Goal: Task Accomplishment & Management: Complete application form

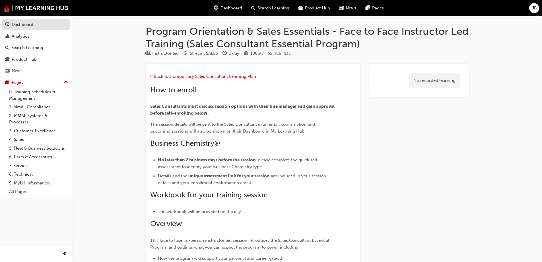
click at [25, 23] on div "Dashboard" at bounding box center [23, 24] width 22 height 7
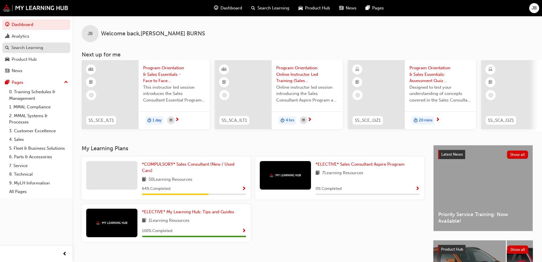
click at [38, 49] on div "Search Learning" at bounding box center [27, 47] width 32 height 7
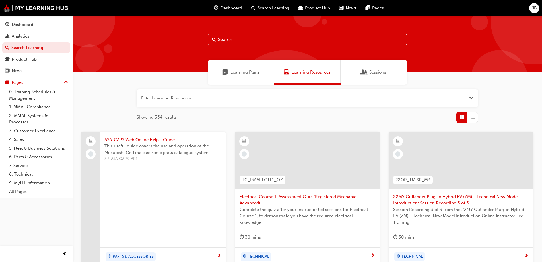
click at [241, 7] on span "Dashboard" at bounding box center [232, 8] width 22 height 7
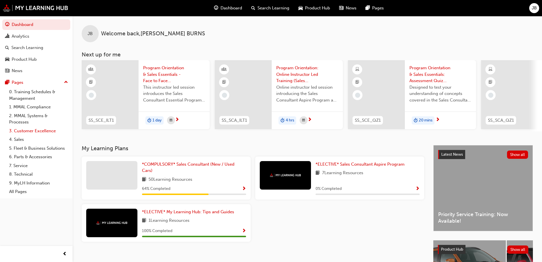
click at [24, 129] on link "3. Customer Excellence" at bounding box center [38, 130] width 63 height 9
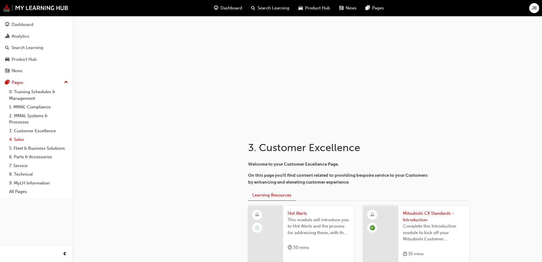
click at [20, 137] on link "4. Sales" at bounding box center [38, 139] width 63 height 9
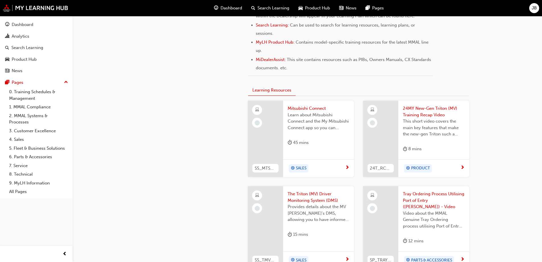
scroll to position [285, 0]
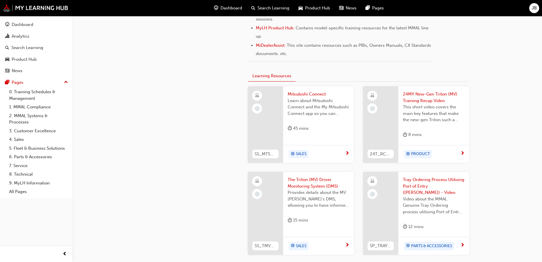
click at [310, 93] on span "Mitsubishi Connect" at bounding box center [319, 94] width 62 height 7
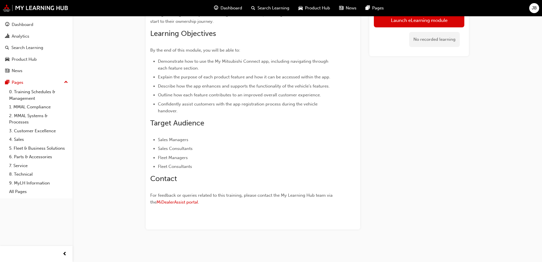
scroll to position [46, 0]
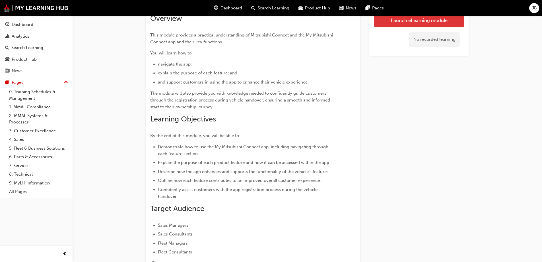
click at [414, 20] on link "Launch eLearning module" at bounding box center [419, 20] width 90 height 14
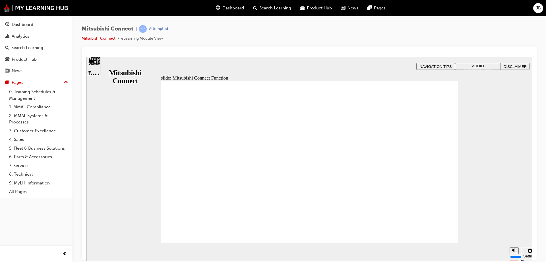
drag, startPoint x: 277, startPoint y: 145, endPoint x: 281, endPoint y: 141, distance: 6.2
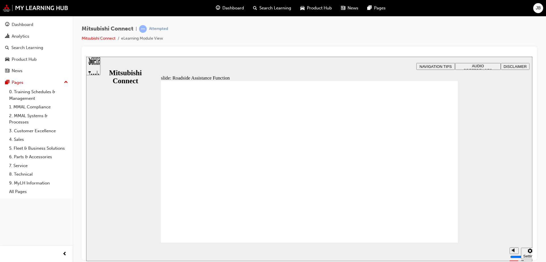
checkbox input "true"
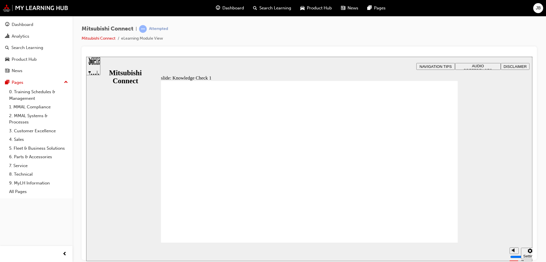
checkbox input "false"
checkbox input "true"
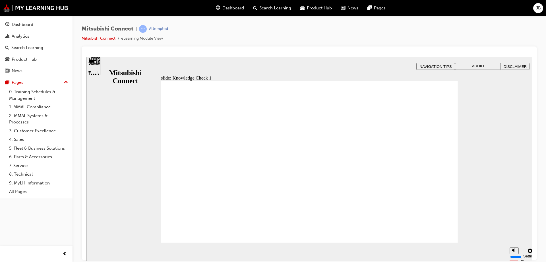
checkbox input "false"
checkbox input "true"
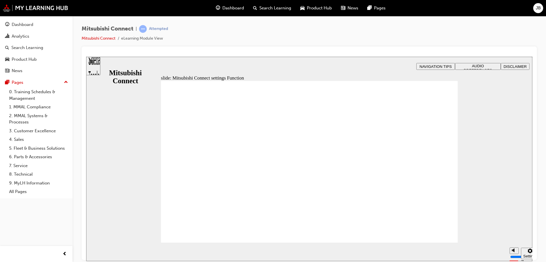
radio input "true"
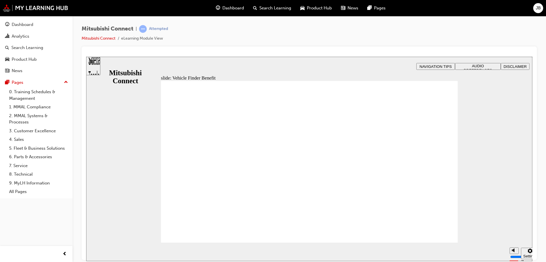
checkbox input "true"
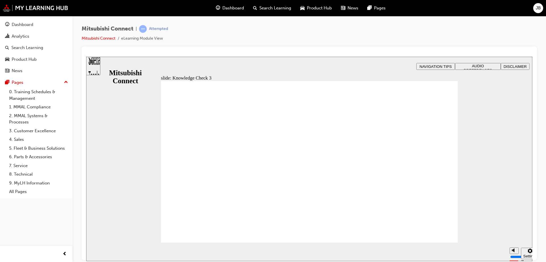
checkbox input "false"
checkbox input "true"
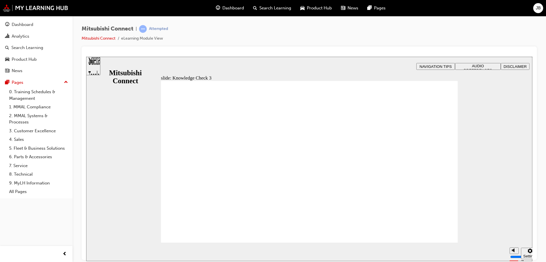
checkbox input "true"
drag, startPoint x: 211, startPoint y: 236, endPoint x: 204, endPoint y: 230, distance: 8.9
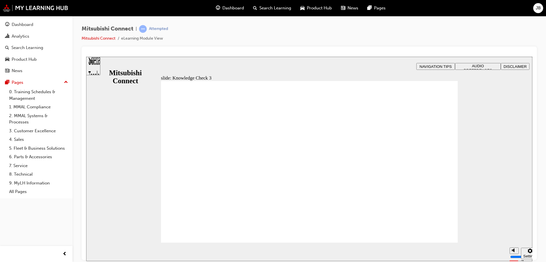
checkbox input "false"
checkbox input "true"
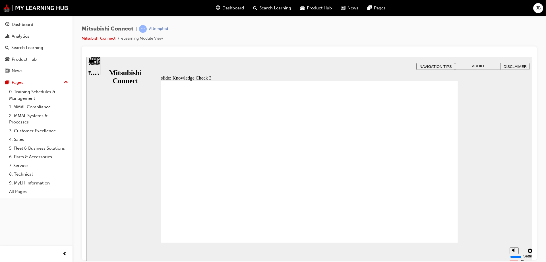
checkbox input "true"
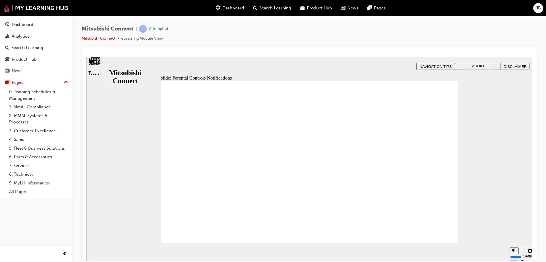
drag, startPoint x: 208, startPoint y: 159, endPoint x: 215, endPoint y: 158, distance: 7.1
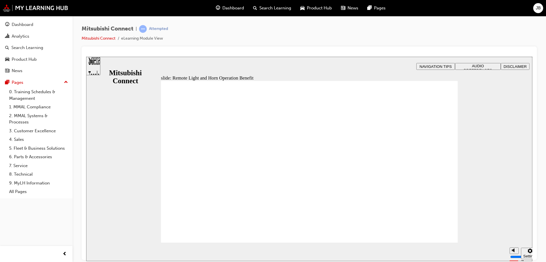
radio input "true"
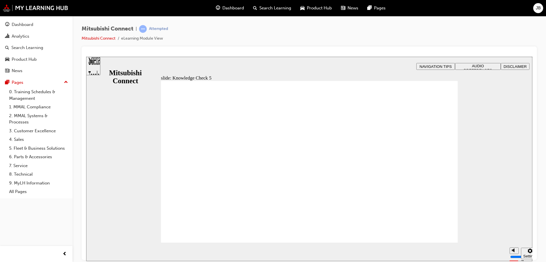
checkbox input "true"
checkbox input "false"
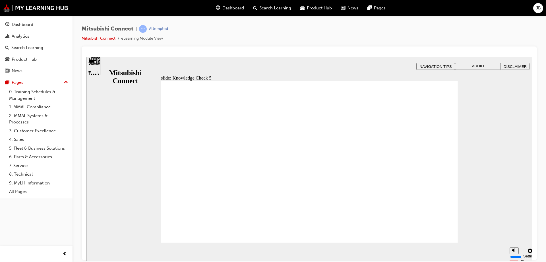
checkbox input "false"
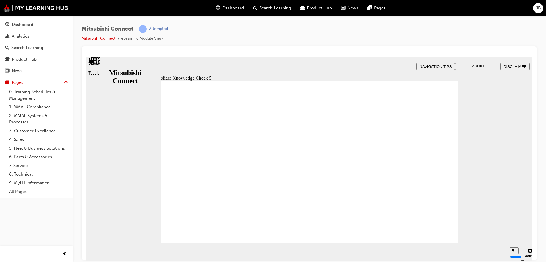
checkbox input "true"
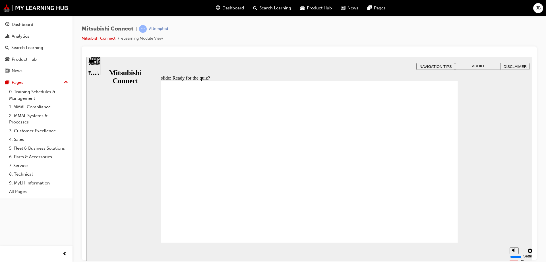
radio input "false"
radio input "true"
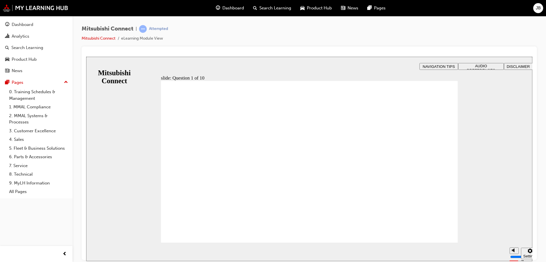
checkbox input "true"
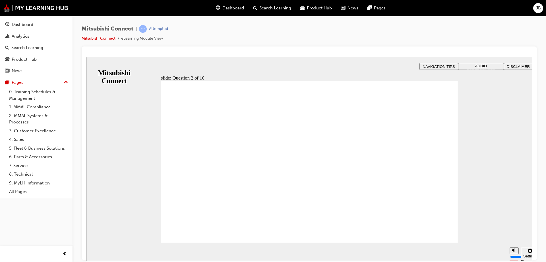
checkbox input "true"
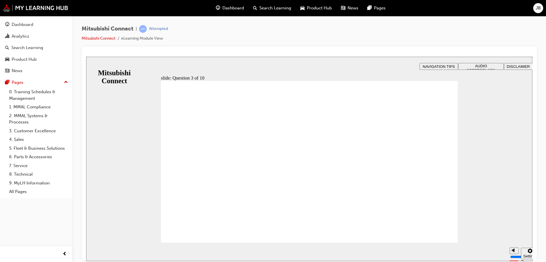
radio input "true"
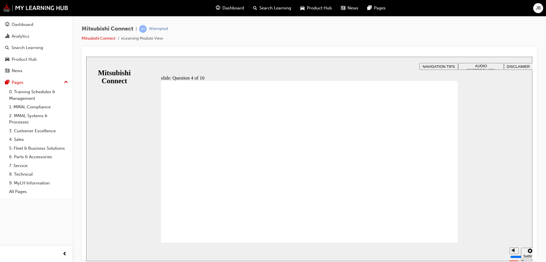
checkbox input "true"
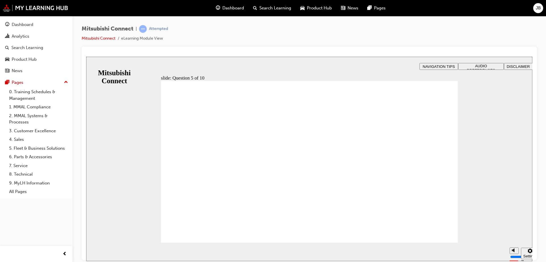
checkbox input "true"
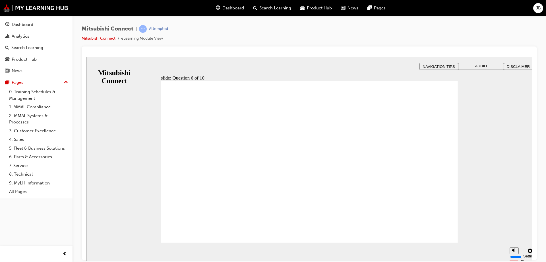
checkbox input "true"
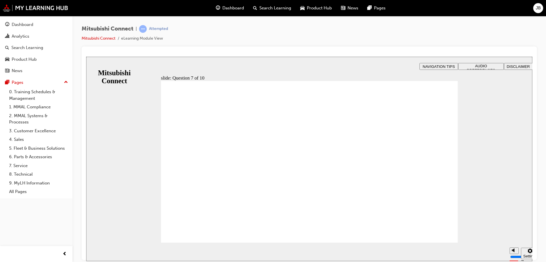
radio input "true"
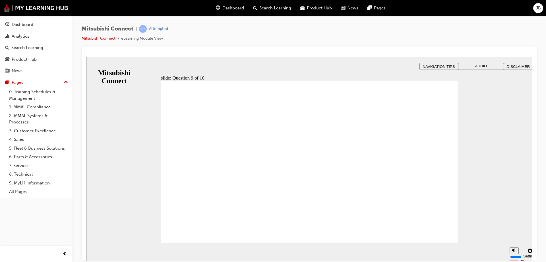
radio input "true"
checkbox input "true"
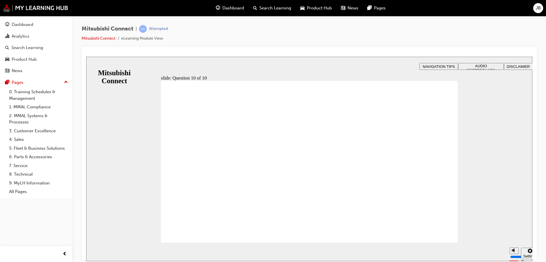
checkbox input "true"
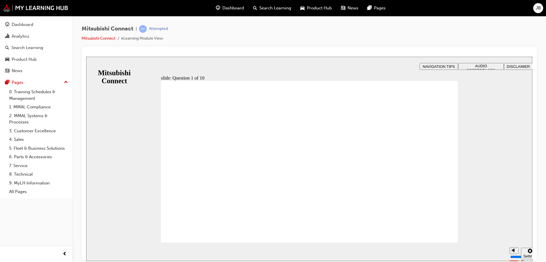
radio input "true"
checkbox input "true"
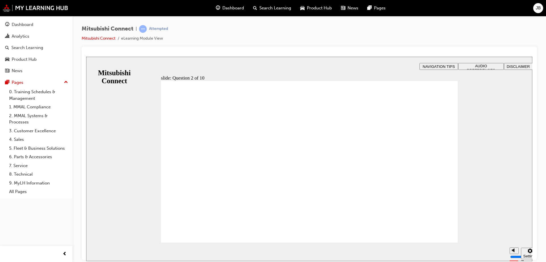
checkbox input "true"
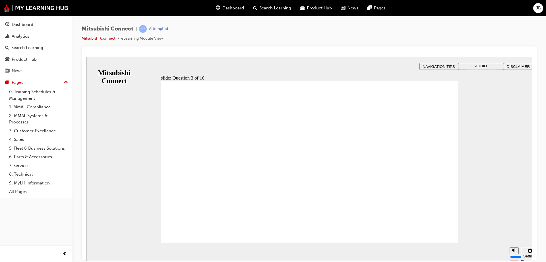
radio input "true"
drag, startPoint x: 198, startPoint y: 226, endPoint x: 199, endPoint y: 231, distance: 5.9
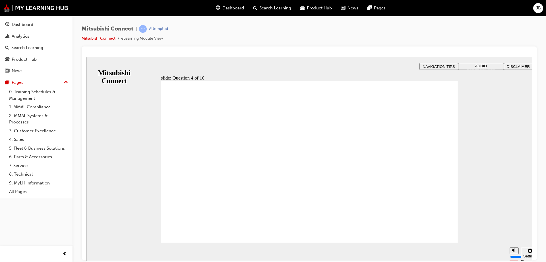
checkbox input "true"
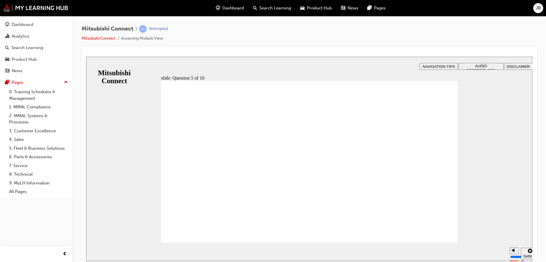
checkbox input "true"
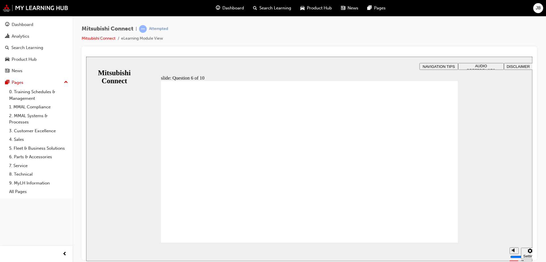
checkbox input "true"
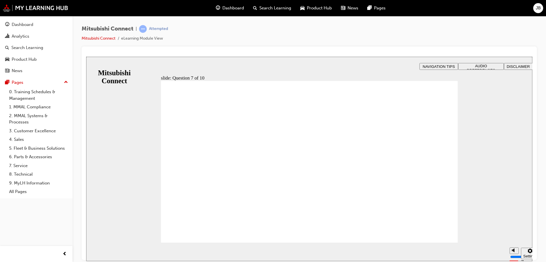
radio input "true"
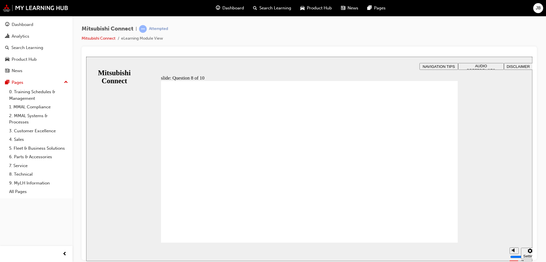
radio input "true"
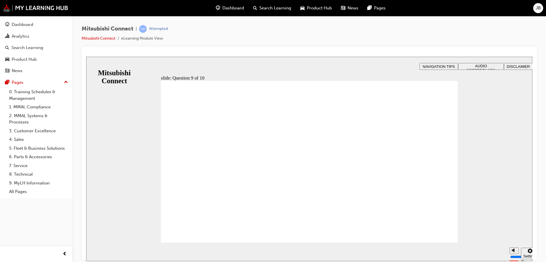
checkbox input "true"
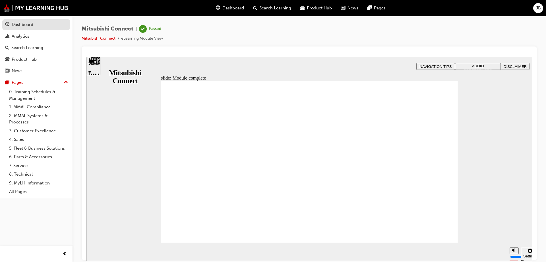
click at [22, 24] on div "Dashboard" at bounding box center [23, 24] width 22 height 7
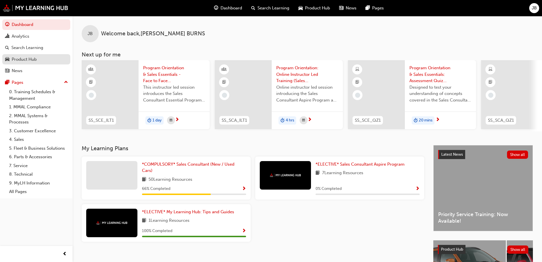
click at [28, 57] on div "Product Hub" at bounding box center [24, 59] width 25 height 7
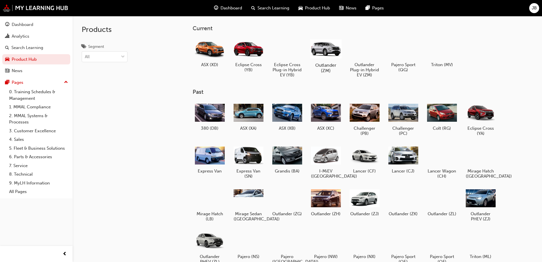
click at [334, 59] on div at bounding box center [326, 48] width 32 height 22
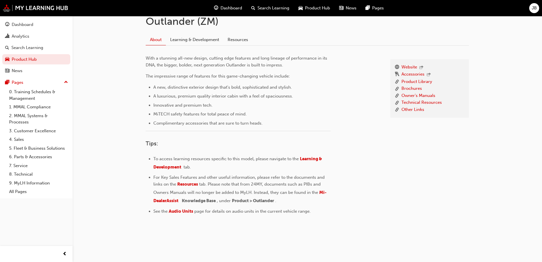
scroll to position [19, 0]
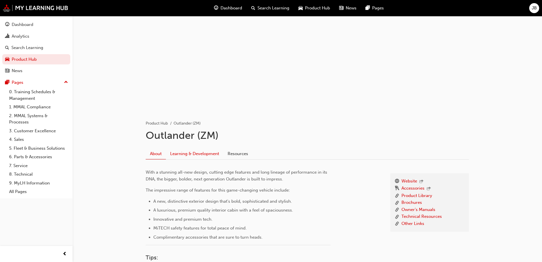
click at [193, 153] on link "Learning & Development" at bounding box center [194, 153] width 57 height 11
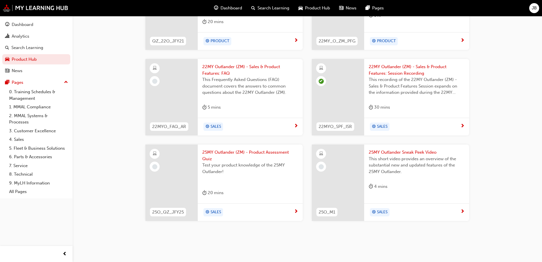
scroll to position [302, 0]
click at [345, 175] on div at bounding box center [338, 182] width 52 height 76
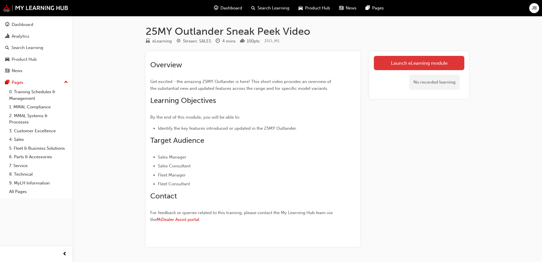
click at [416, 63] on link "Launch eLearning module" at bounding box center [419, 63] width 90 height 14
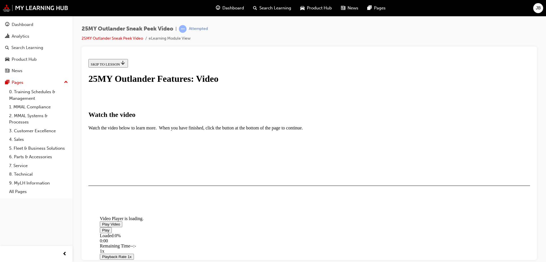
scroll to position [28, 0]
click at [102, 221] on span "Video player" at bounding box center [102, 223] width 0 height 4
click at [102, 232] on span "Video player" at bounding box center [102, 229] width 0 height 4
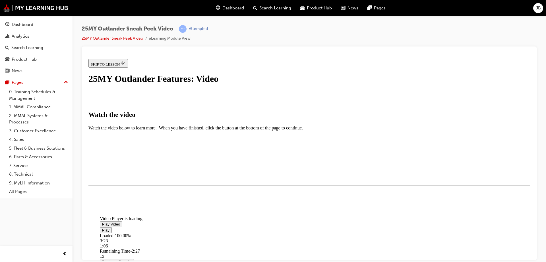
click at [360, 248] on div "Loaded : 100.00% 3:23 1:06" at bounding box center [373, 240] width 546 height 15
click at [368, 238] on div "Progress Bar" at bounding box center [373, 238] width 546 height 0
click at [102, 232] on span "Video player" at bounding box center [102, 229] width 0 height 4
click at [146, 205] on button "I HAVE WATCHED THIS VIDEO" at bounding box center [118, 202] width 58 height 6
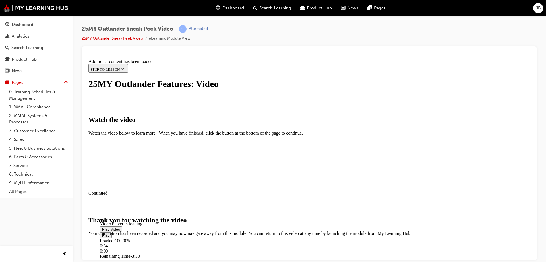
scroll to position [178, 0]
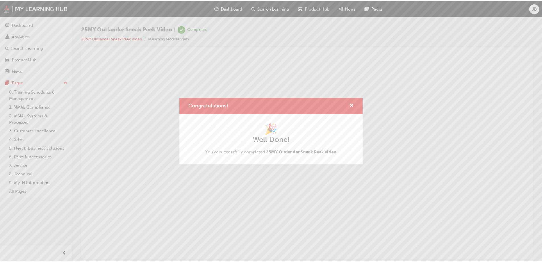
scroll to position [0, 0]
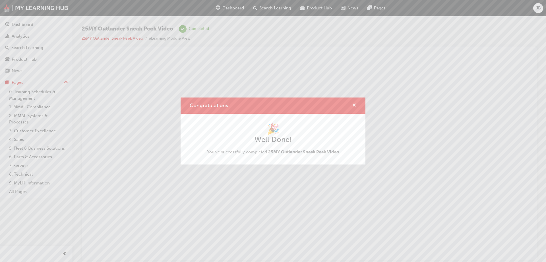
click at [354, 103] on span "cross-icon" at bounding box center [354, 105] width 4 height 5
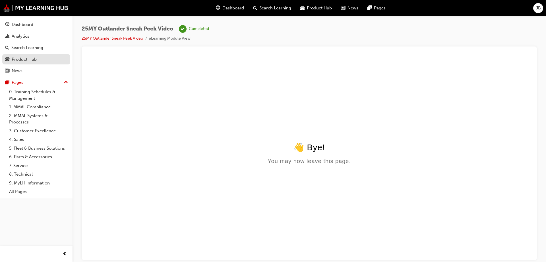
click at [22, 57] on div "Product Hub" at bounding box center [24, 59] width 25 height 7
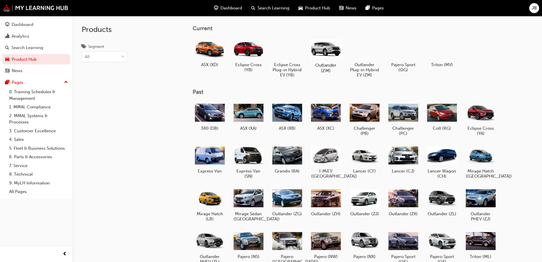
click at [326, 57] on div at bounding box center [326, 48] width 32 height 22
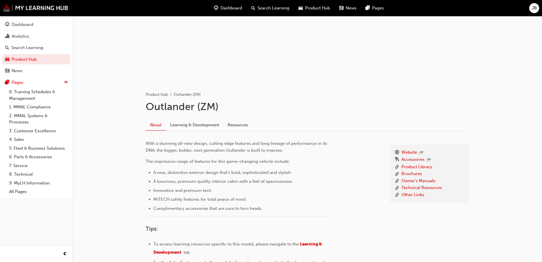
scroll to position [48, 0]
click at [194, 123] on link "Learning & Development" at bounding box center [194, 125] width 57 height 11
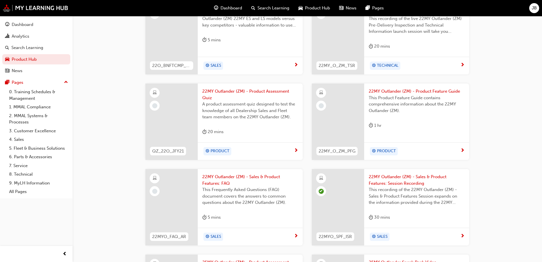
scroll to position [275, 0]
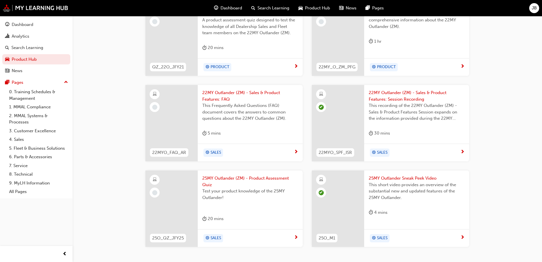
click at [173, 198] on div at bounding box center [171, 208] width 52 height 76
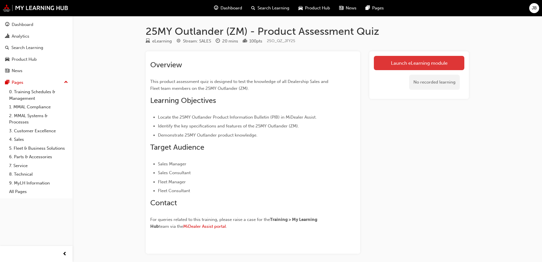
click at [438, 65] on link "Launch eLearning module" at bounding box center [419, 63] width 90 height 14
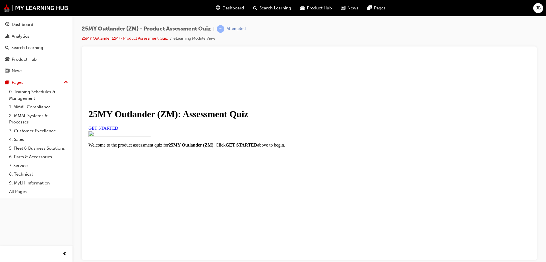
click at [118, 130] on span "GET STARTED" at bounding box center [104, 127] width 30 height 5
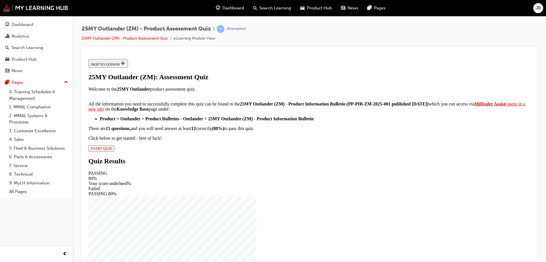
scroll to position [92, 0]
click at [112, 150] on span "START QUIZ" at bounding box center [101, 148] width 21 height 4
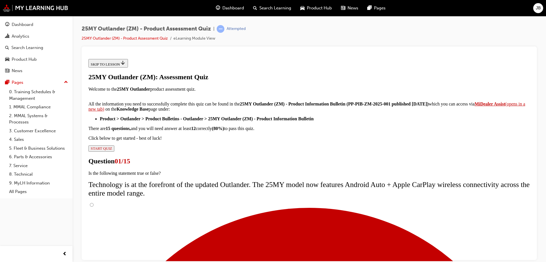
scroll to position [45, 0]
click at [94, 202] on input "True" at bounding box center [92, 204] width 4 height 4
radio input "true"
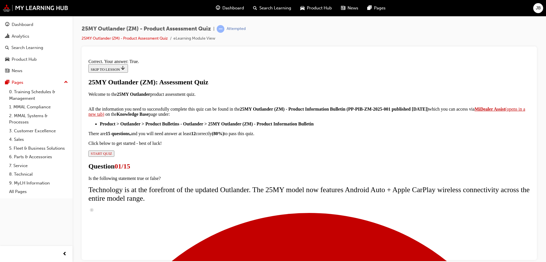
scroll to position [67, 0]
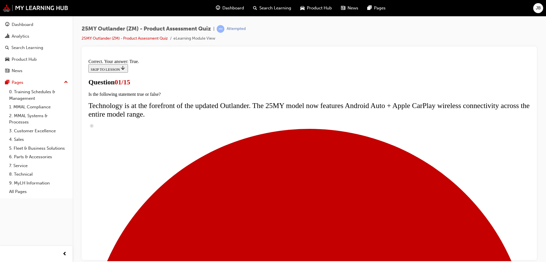
scroll to position [57, 0]
radio input "true"
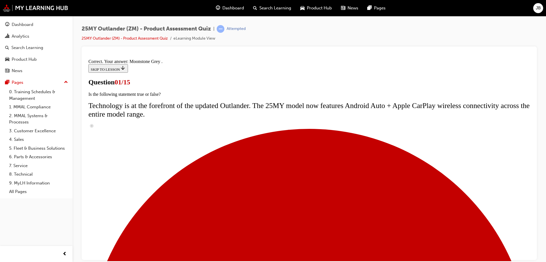
scroll to position [138, 0]
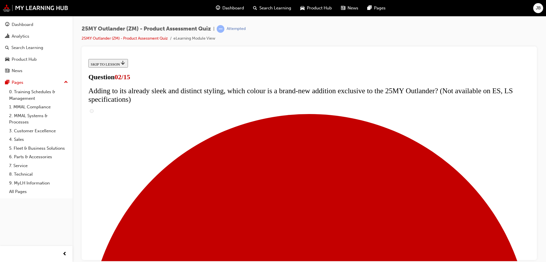
scroll to position [85, 0]
checkbox input "true"
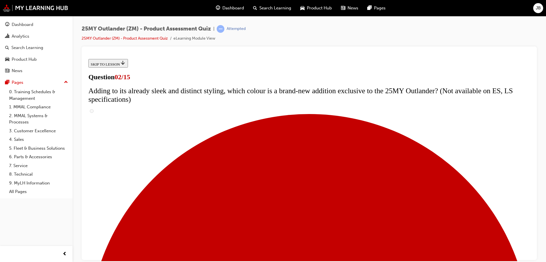
checkbox input "true"
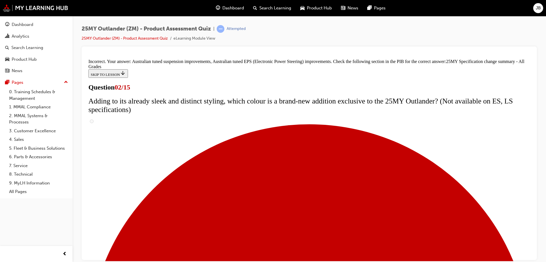
scroll to position [193, 0]
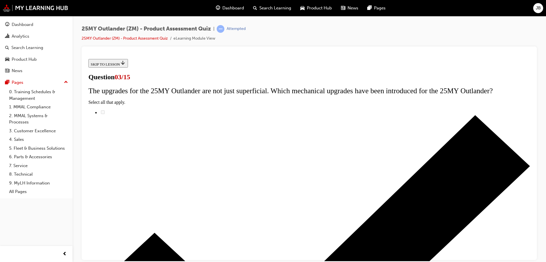
scroll to position [75, 0]
radio input "true"
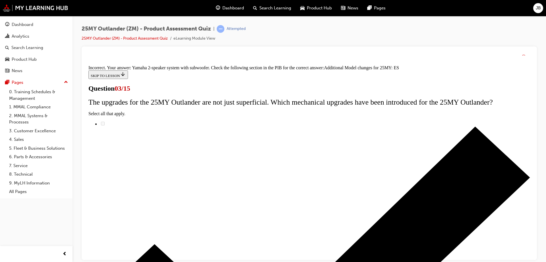
scroll to position [128, 0]
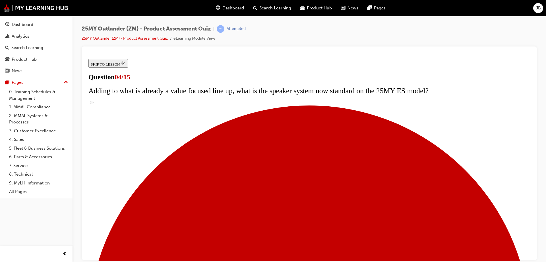
scroll to position [57, 0]
checkbox input "true"
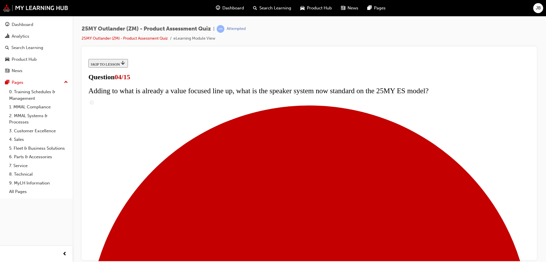
checkbox input "true"
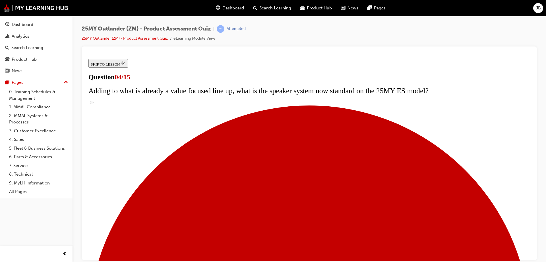
checkbox input "true"
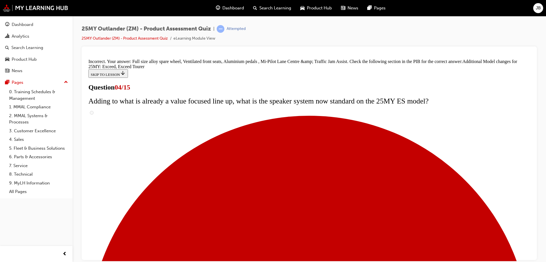
scroll to position [215, 0]
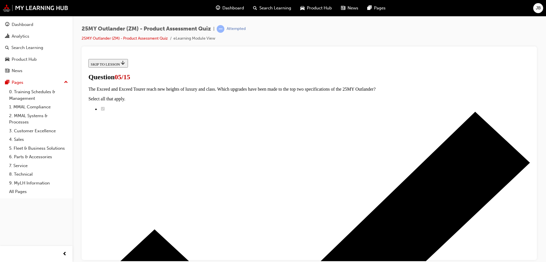
scroll to position [57, 0]
radio input "true"
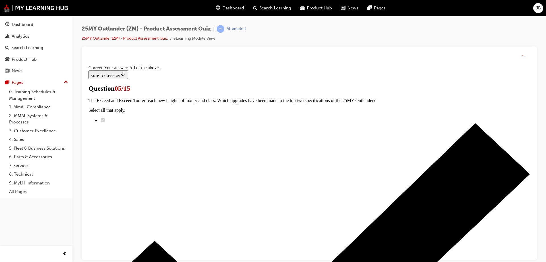
scroll to position [138, 0]
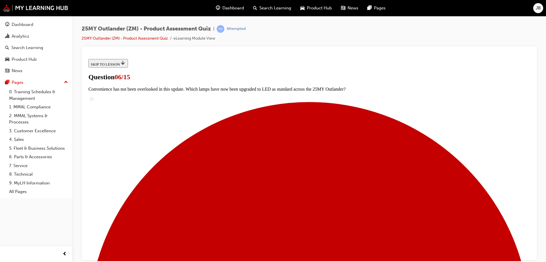
scroll to position [142, 0]
radio input "true"
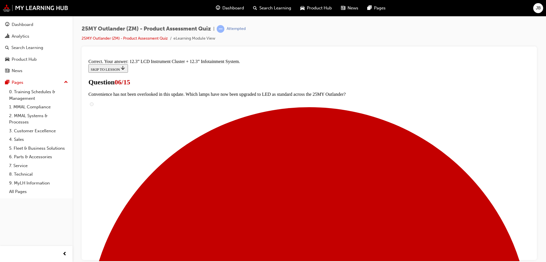
scroll to position [192, 0]
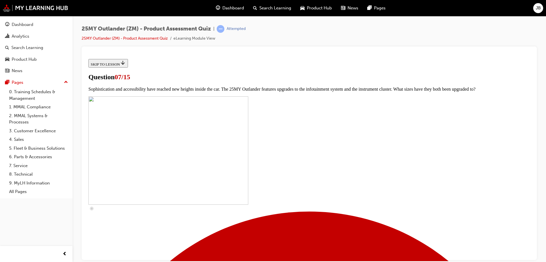
scroll to position [199, 0]
checkbox input "true"
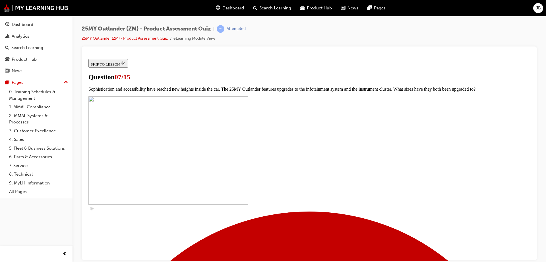
checkbox input "true"
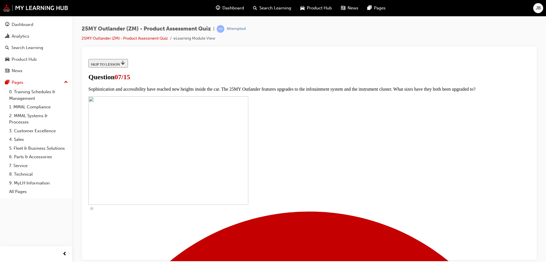
checkbox input "true"
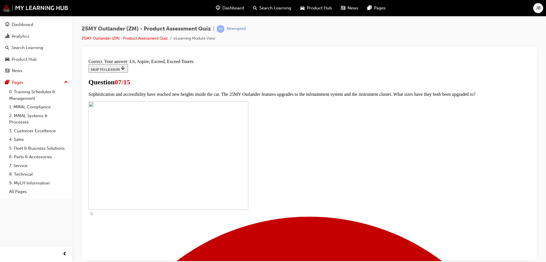
scroll to position [257, 0]
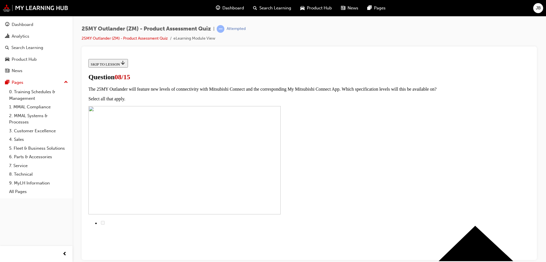
scroll to position [57, 0]
radio input "true"
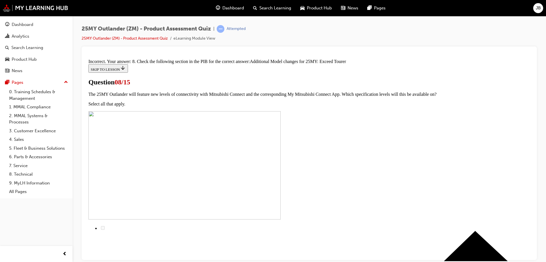
scroll to position [128, 0]
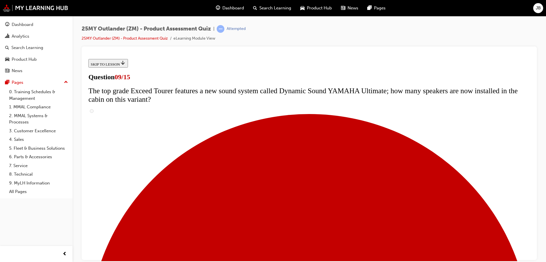
scroll to position [199, 0]
radio input "true"
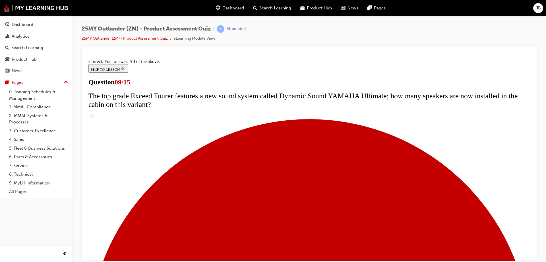
scroll to position [296, 0]
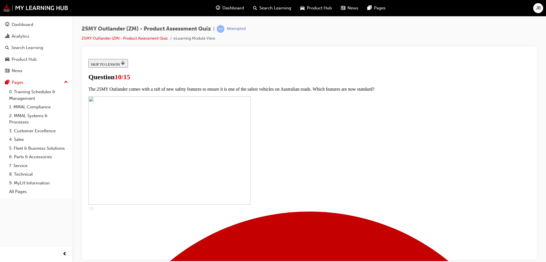
scroll to position [114, 0]
checkbox input "true"
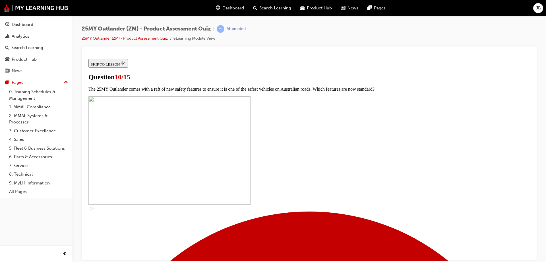
checkbox input "true"
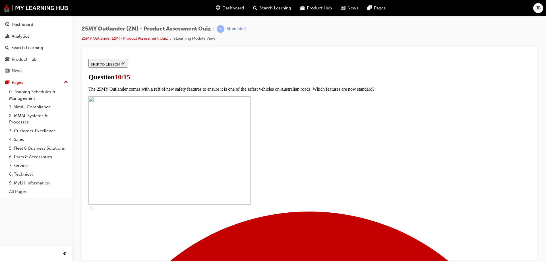
checkbox input "true"
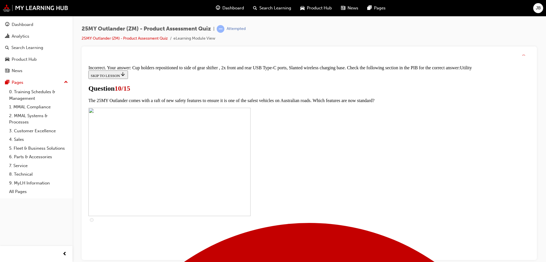
scroll to position [278, 0]
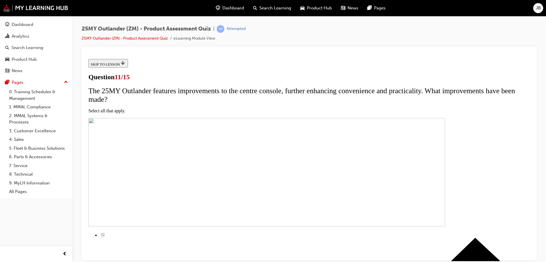
scroll to position [114, 0]
checkbox input "true"
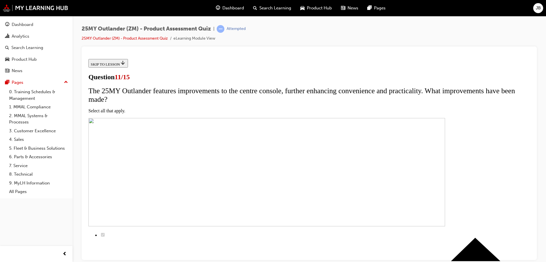
checkbox input "true"
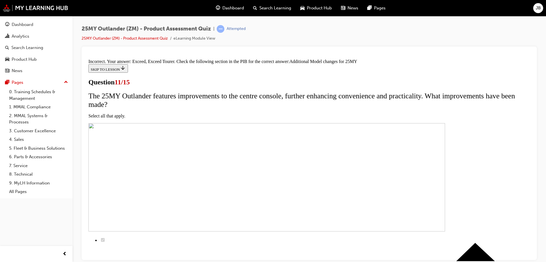
scroll to position [170, 0]
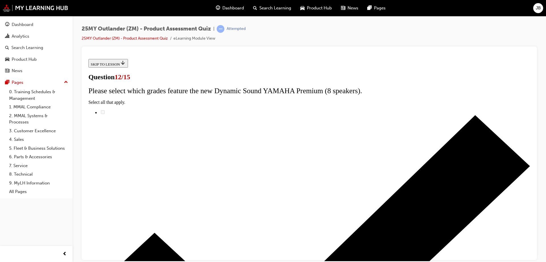
scroll to position [45, 0]
radio input "true"
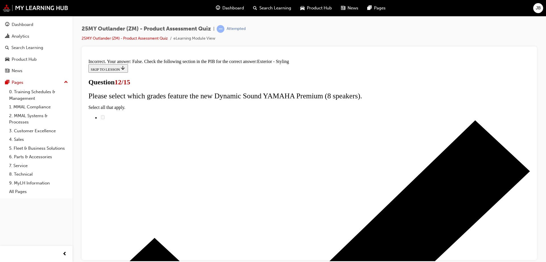
scroll to position [102, 0]
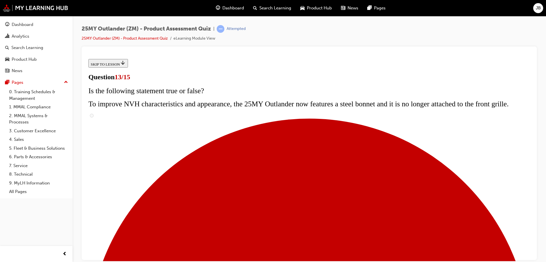
scroll to position [114, 0]
radio input "true"
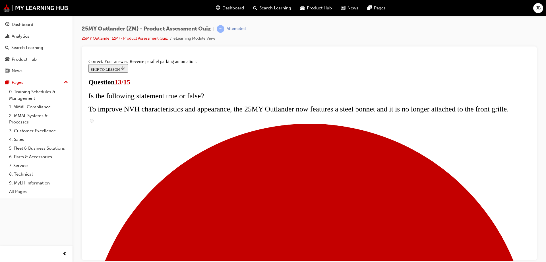
scroll to position [148, 0]
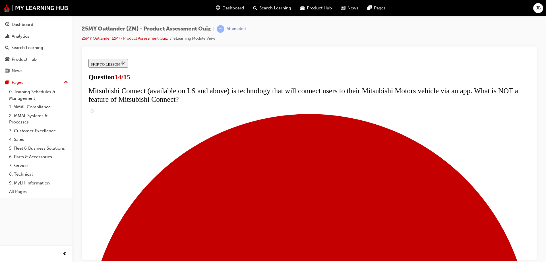
scroll to position [199, 0]
radio input "true"
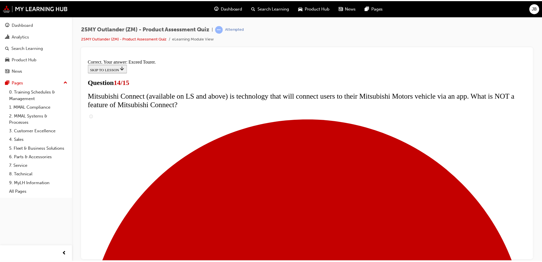
scroll to position [238, 0]
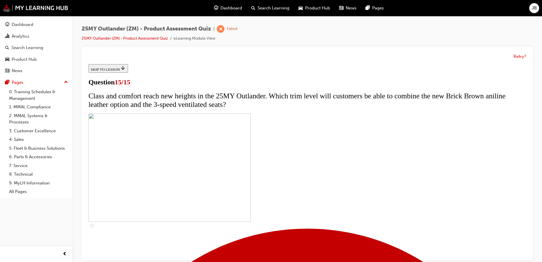
scroll to position [93, 0]
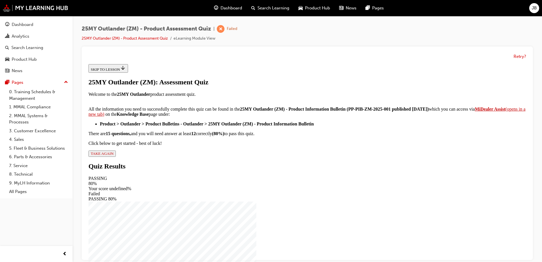
scroll to position [4, 0]
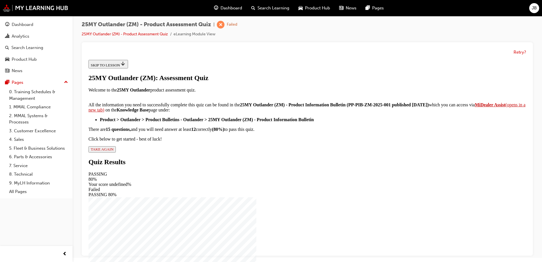
click at [114, 151] on span "TAKE AGAIN" at bounding box center [102, 149] width 23 height 4
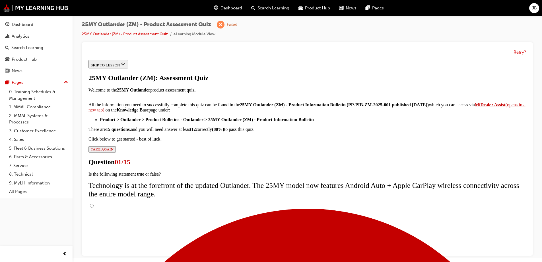
scroll to position [45, 0]
click at [94, 203] on input "True" at bounding box center [92, 205] width 4 height 4
radio input "true"
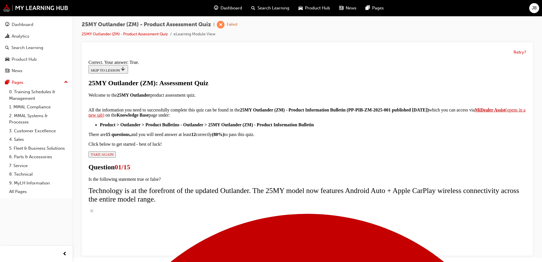
scroll to position [67, 0]
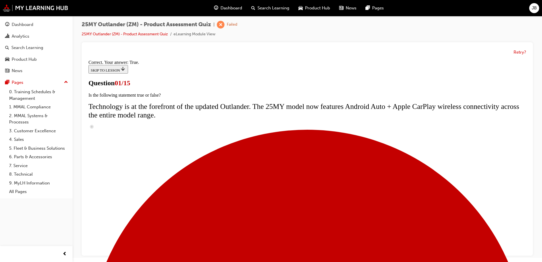
scroll to position [114, 0]
radio input "true"
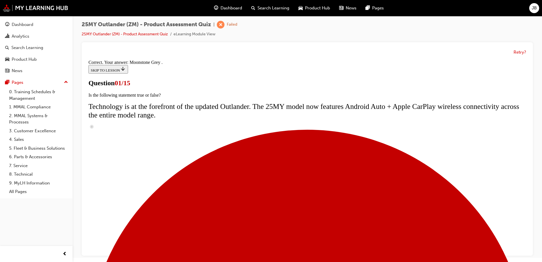
scroll to position [138, 0]
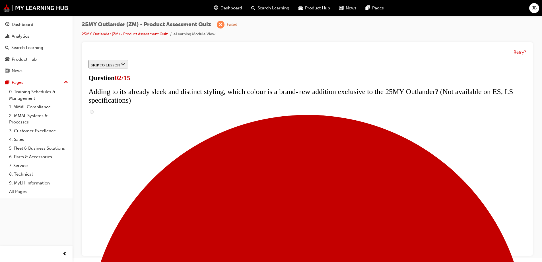
scroll to position [111, 0]
checkbox input "true"
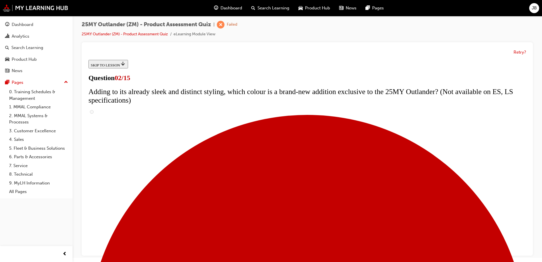
checkbox input "true"
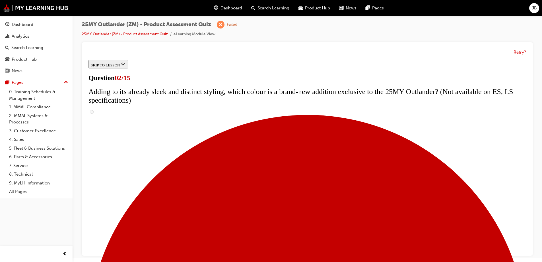
checkbox input "true"
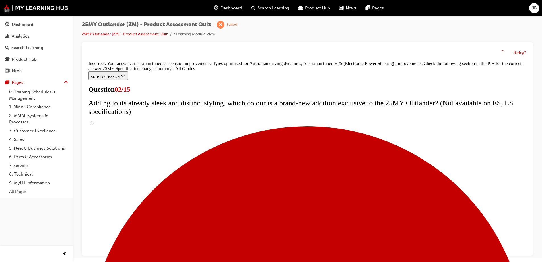
scroll to position [193, 0]
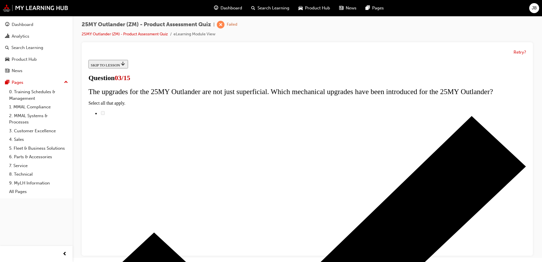
scroll to position [57, 0]
radio input "true"
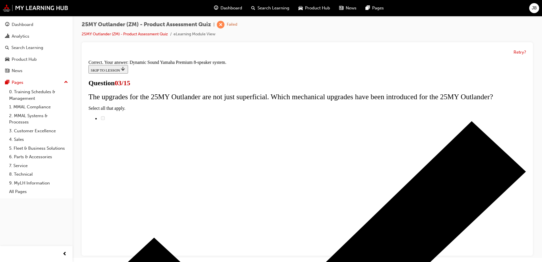
scroll to position [93, 0]
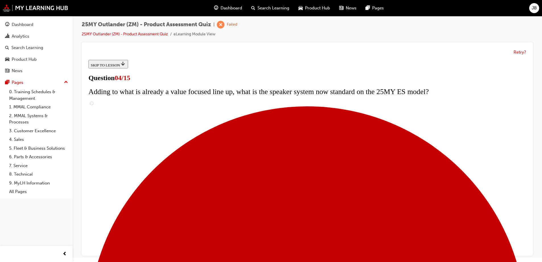
scroll to position [57, 0]
checkbox input "true"
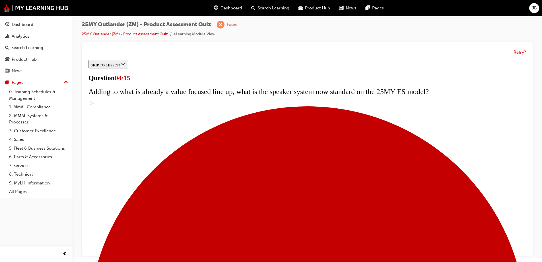
checkbox input "true"
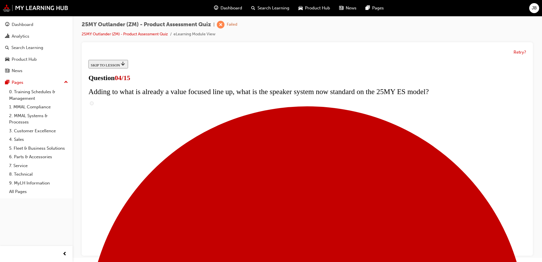
checkbox input "true"
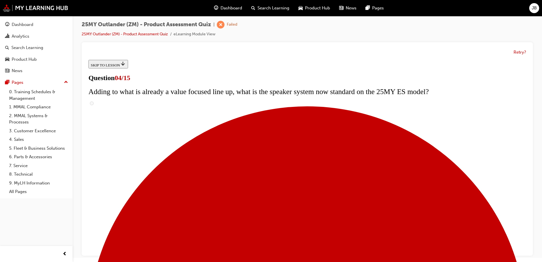
checkbox input "true"
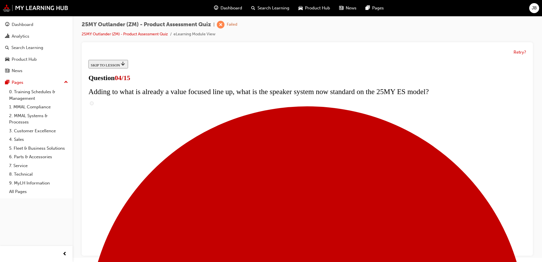
checkbox input "true"
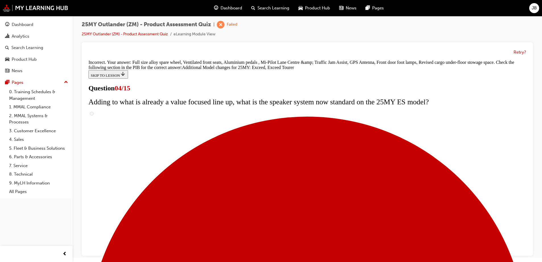
scroll to position [215, 0]
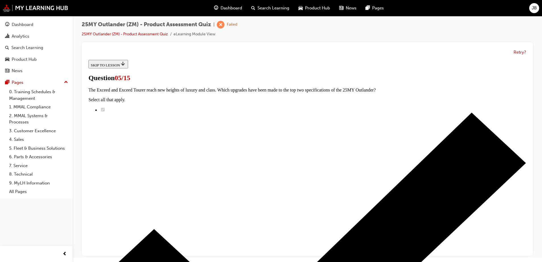
scroll to position [85, 0]
radio input "true"
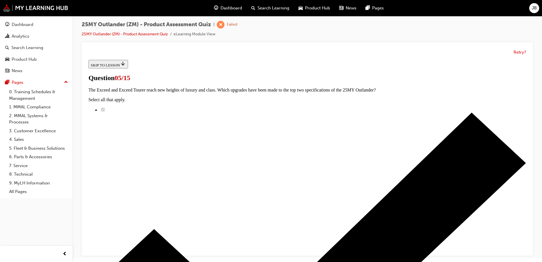
radio input "true"
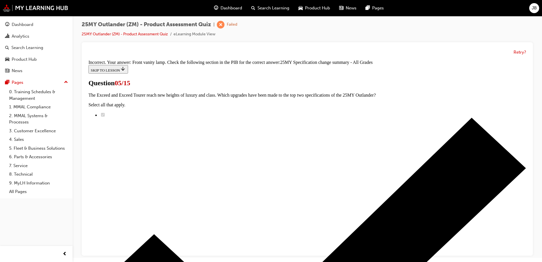
scroll to position [173, 0]
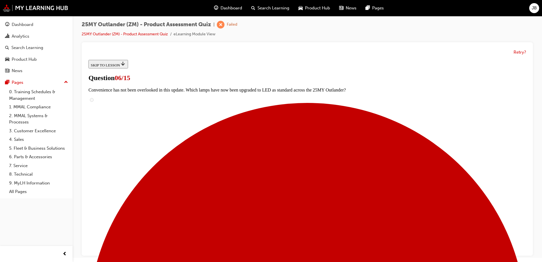
scroll to position [0, 0]
